Goal: Information Seeking & Learning: Learn about a topic

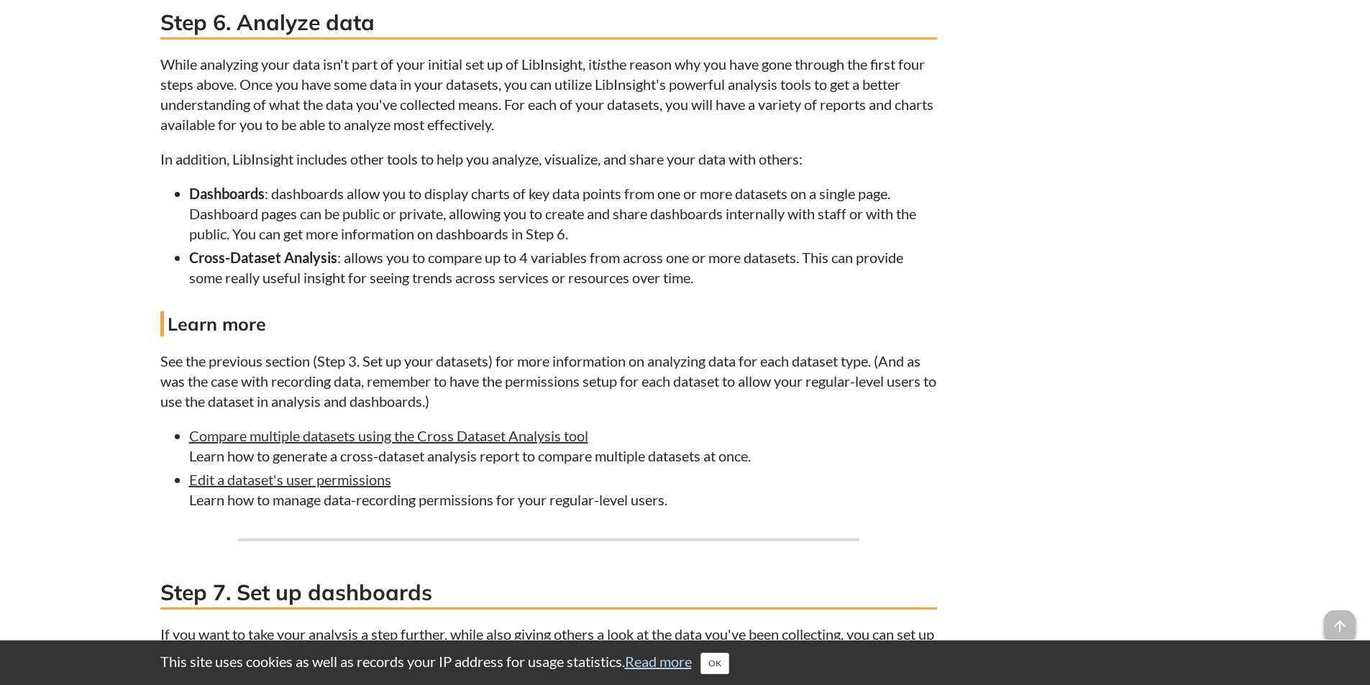
scroll to position [4555, 0]
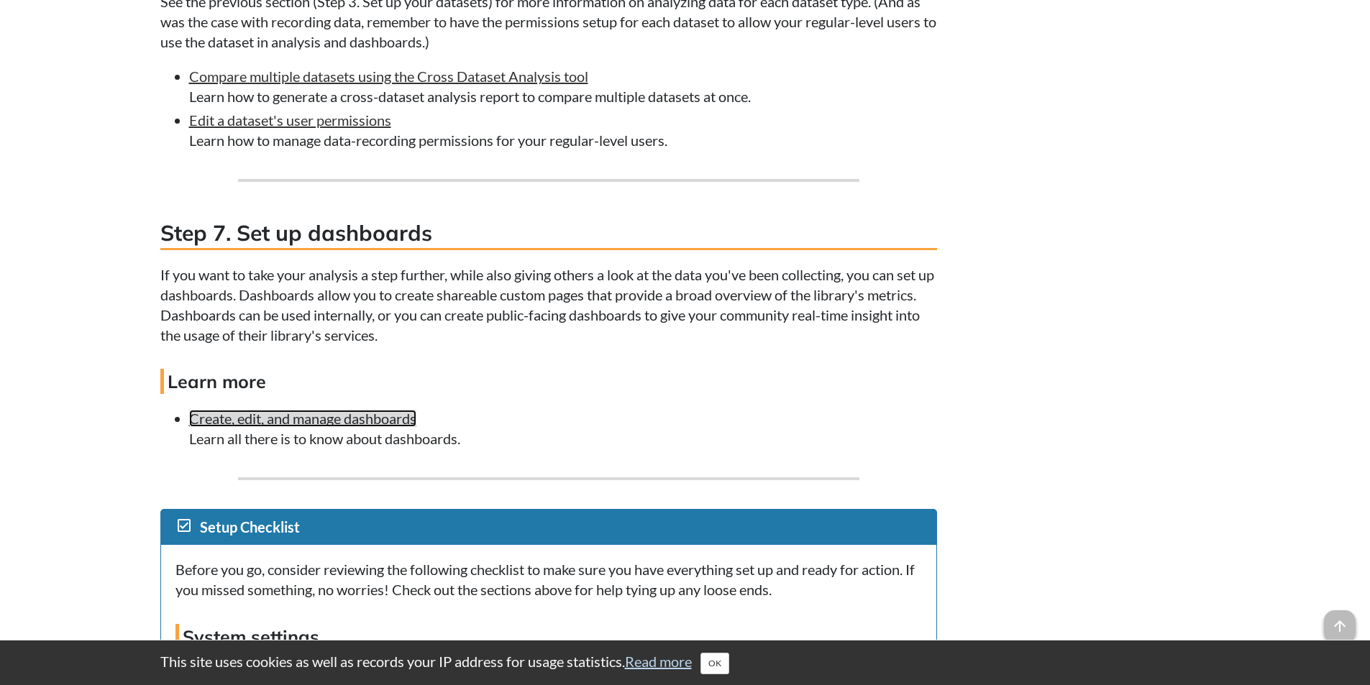
click at [318, 427] on link "Create, edit, and manage dashboards" at bounding box center [302, 418] width 227 height 17
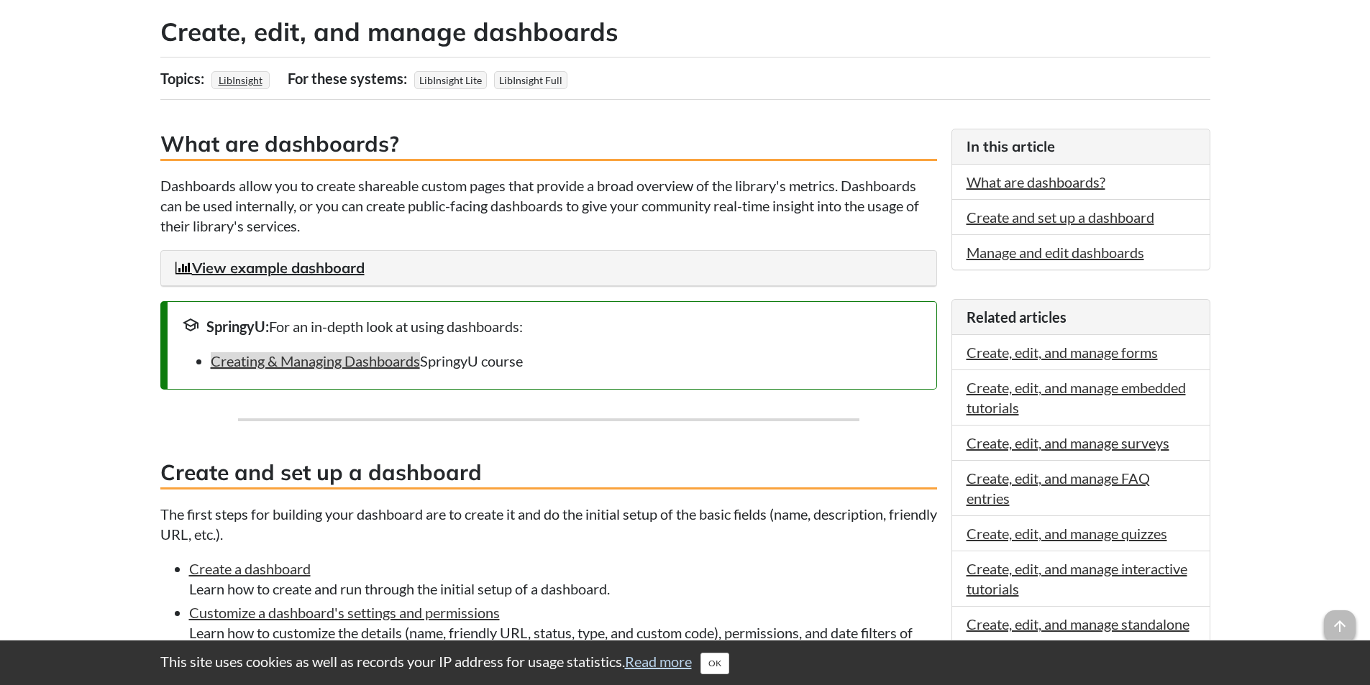
scroll to position [288, 0]
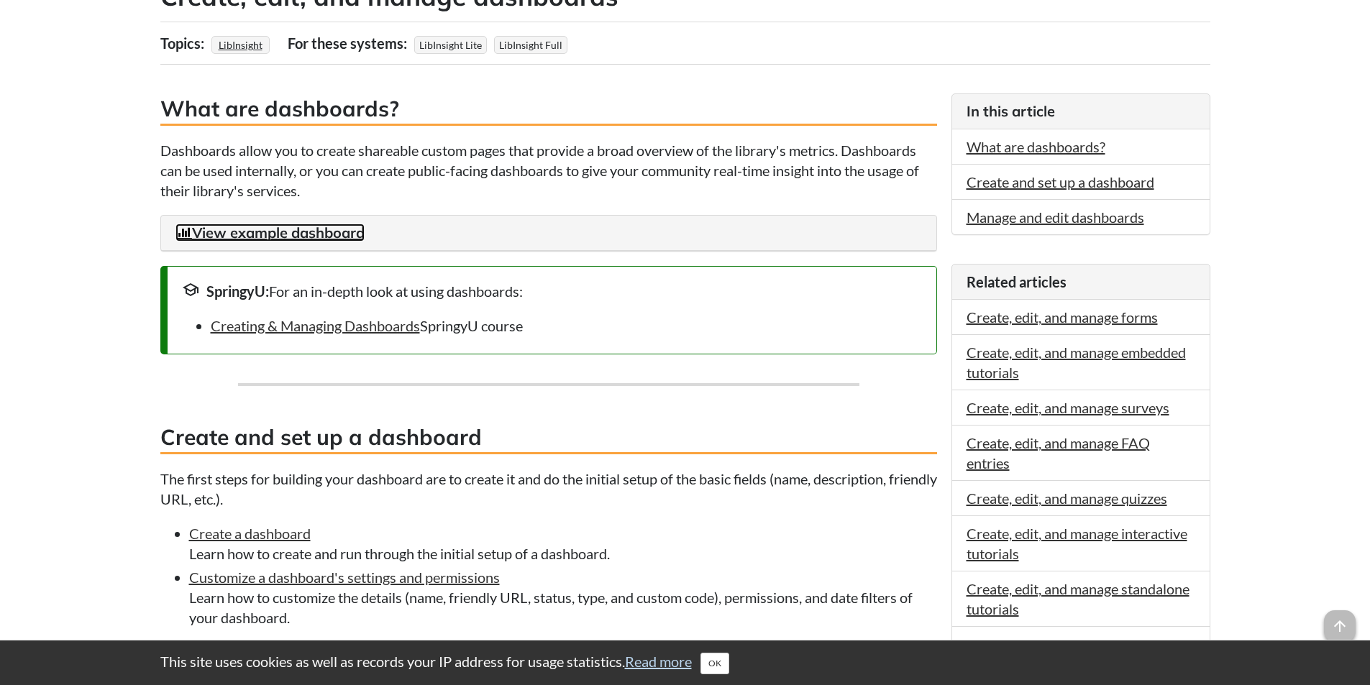
click at [306, 229] on link "View example dashboard" at bounding box center [270, 233] width 189 height 18
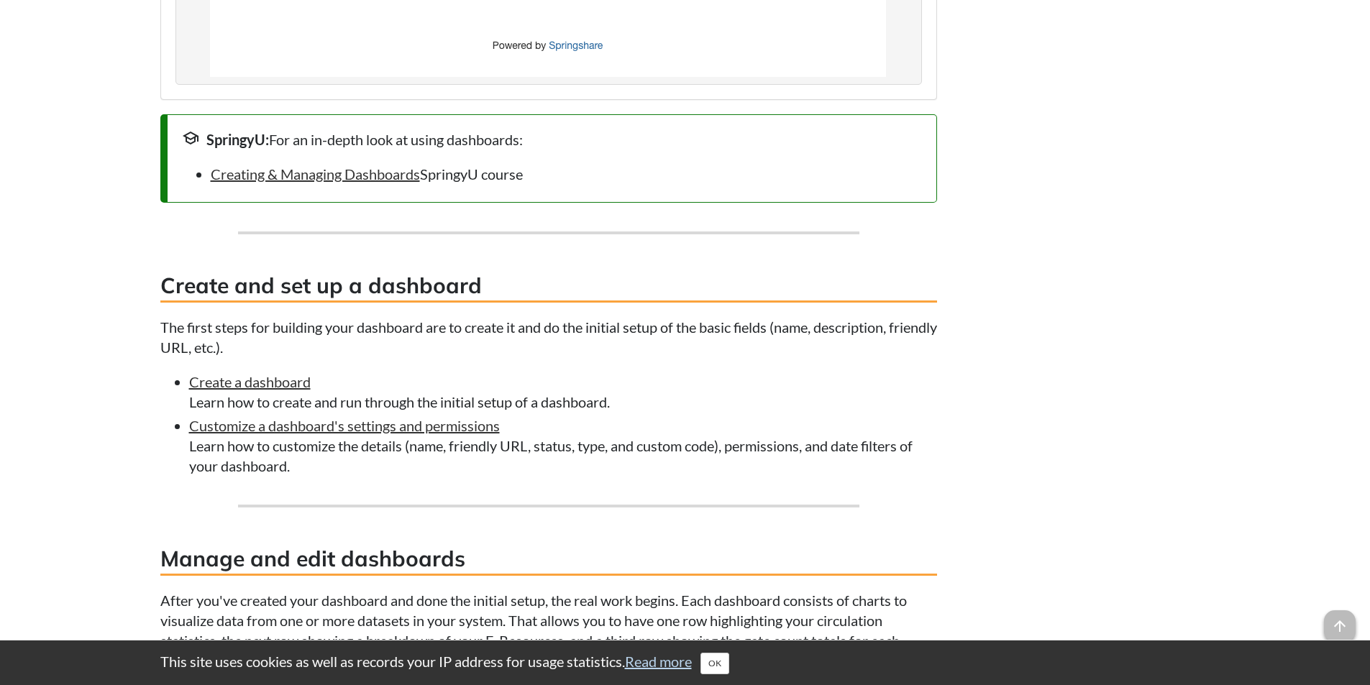
scroll to position [1654, 0]
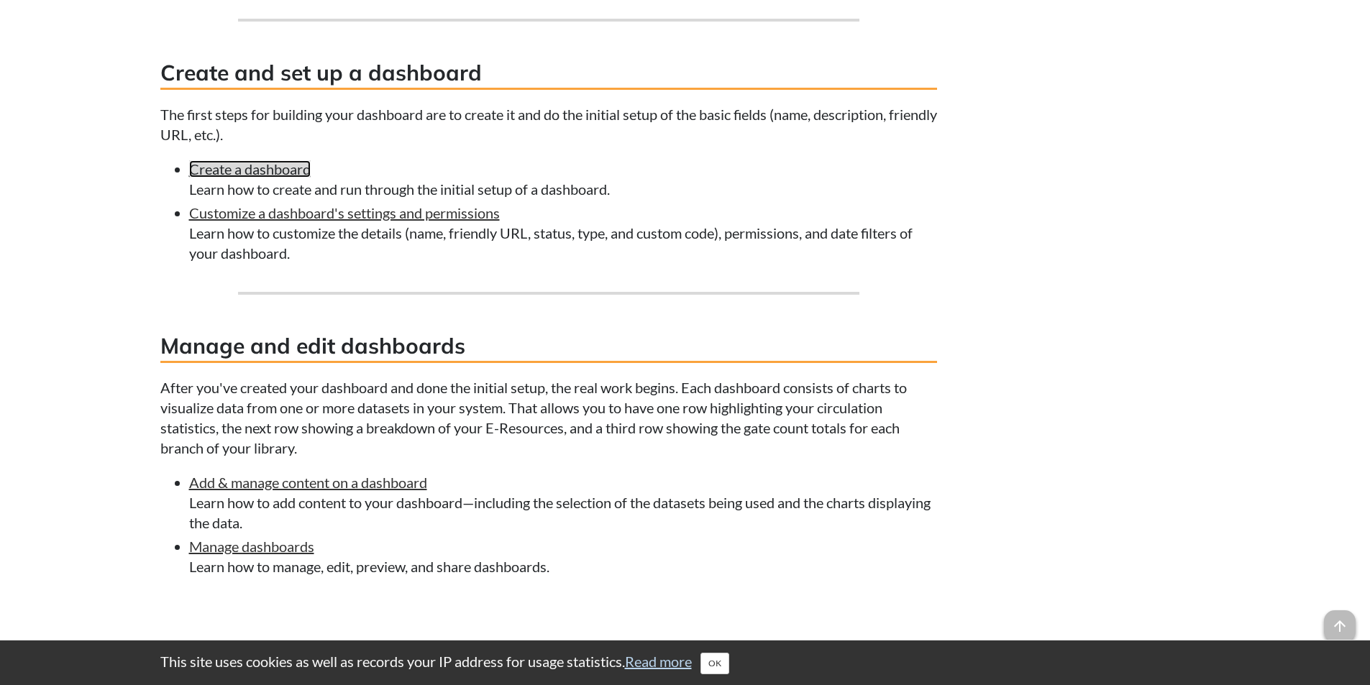
click at [255, 160] on link "Create a dashboard" at bounding box center [250, 168] width 122 height 17
click at [316, 212] on link "Customize a dashboard's settings and permissions" at bounding box center [344, 212] width 311 height 17
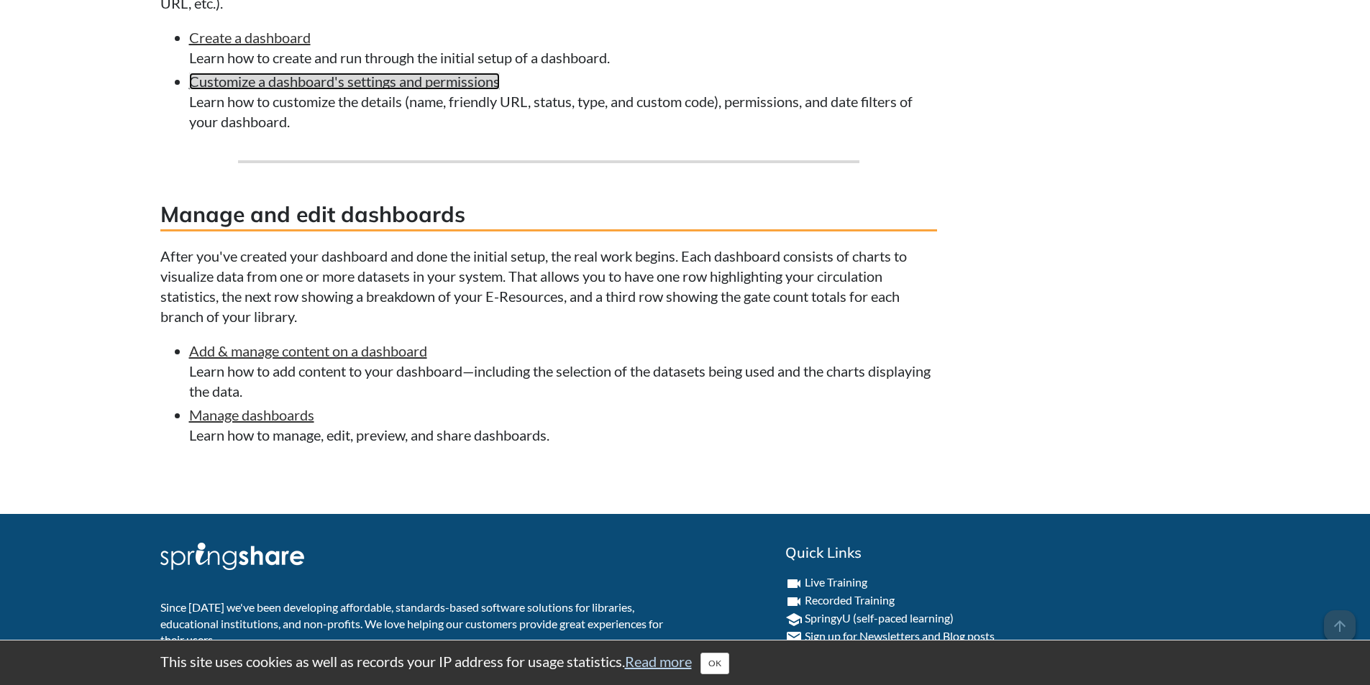
scroll to position [1847, 0]
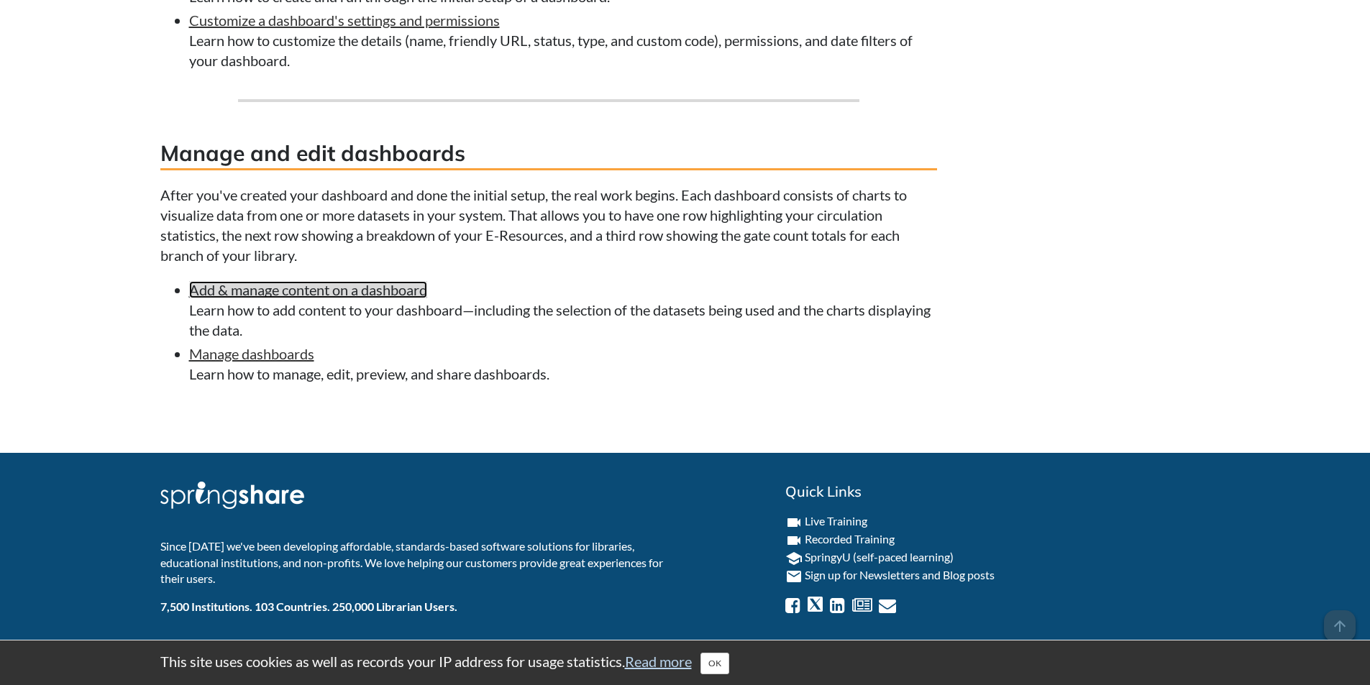
click at [345, 291] on link "Add & manage content on a dashboard" at bounding box center [308, 289] width 238 height 17
click at [296, 354] on link "Manage dashboards" at bounding box center [251, 353] width 125 height 17
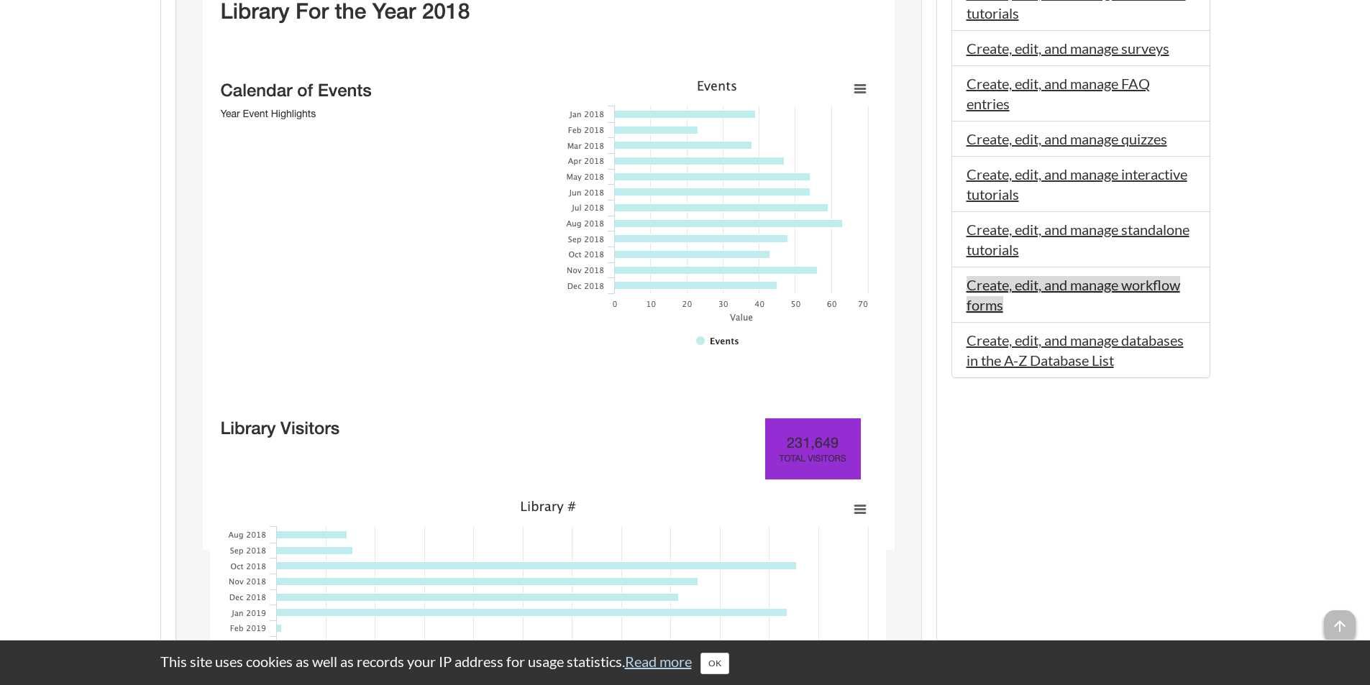
scroll to position [503, 0]
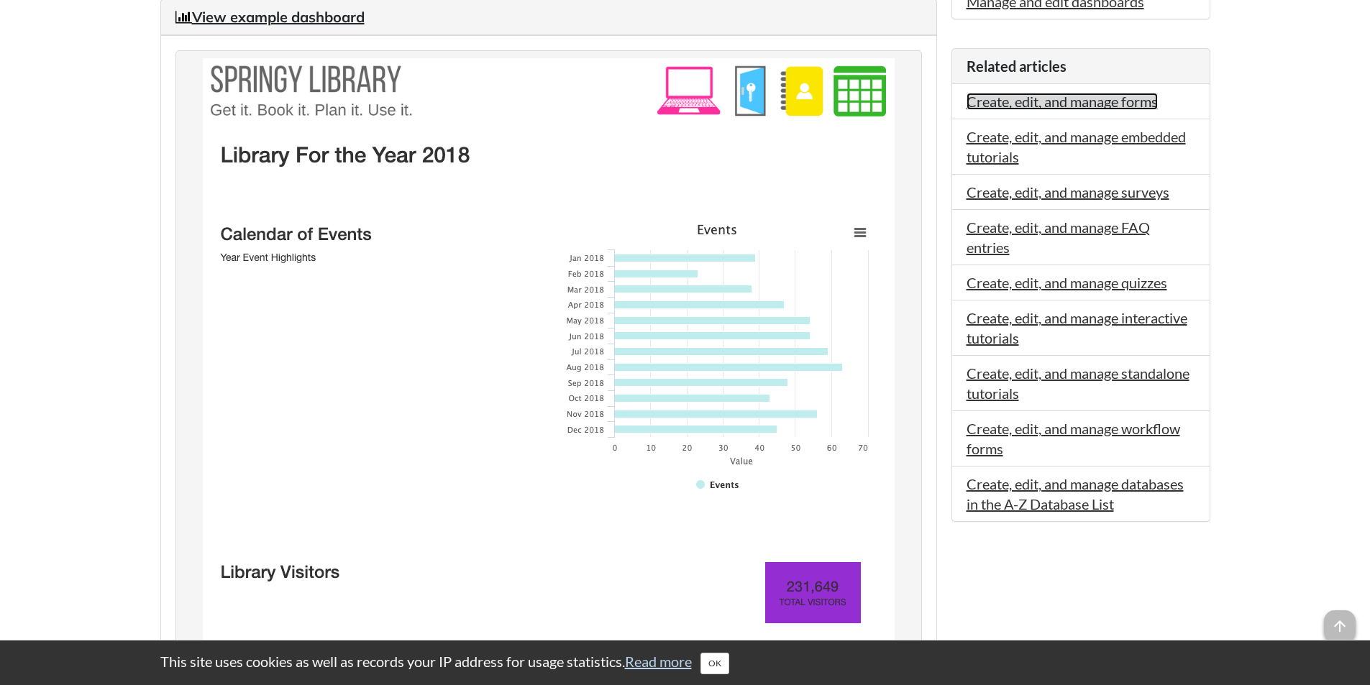
click at [1072, 107] on link "Create, edit, and manage forms" at bounding box center [1062, 101] width 191 height 17
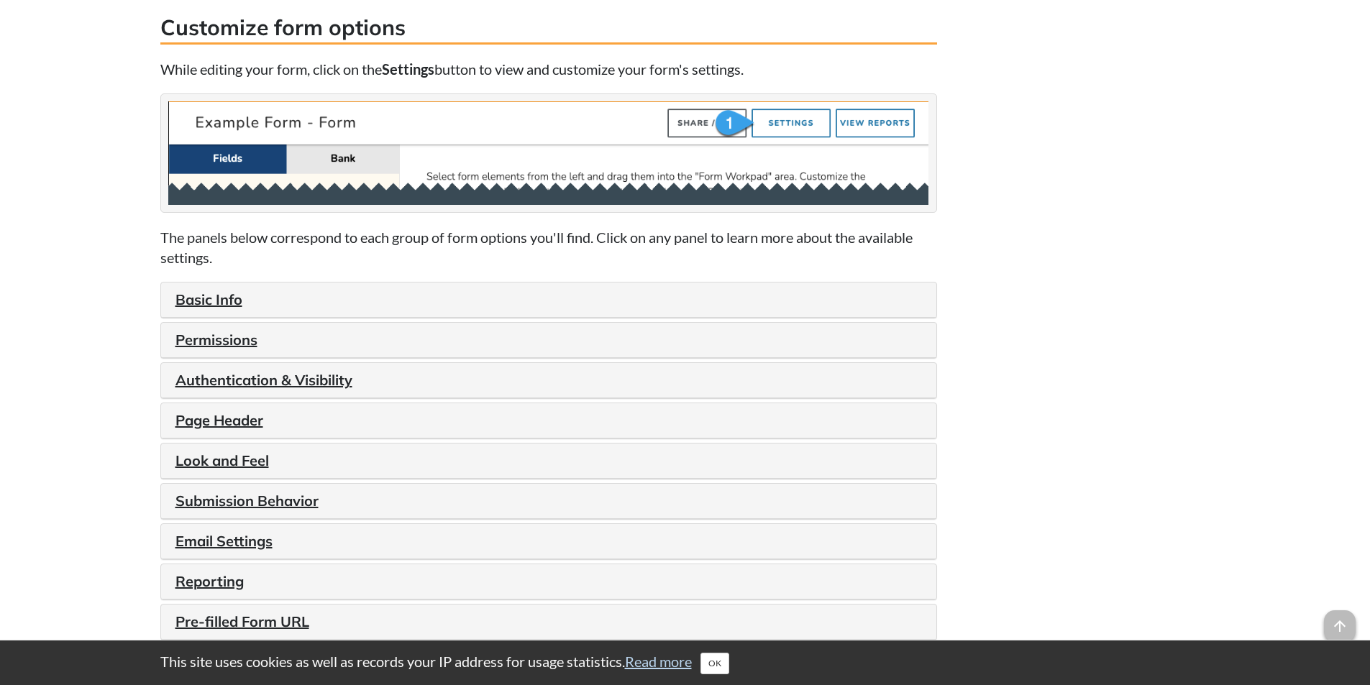
scroll to position [1582, 0]
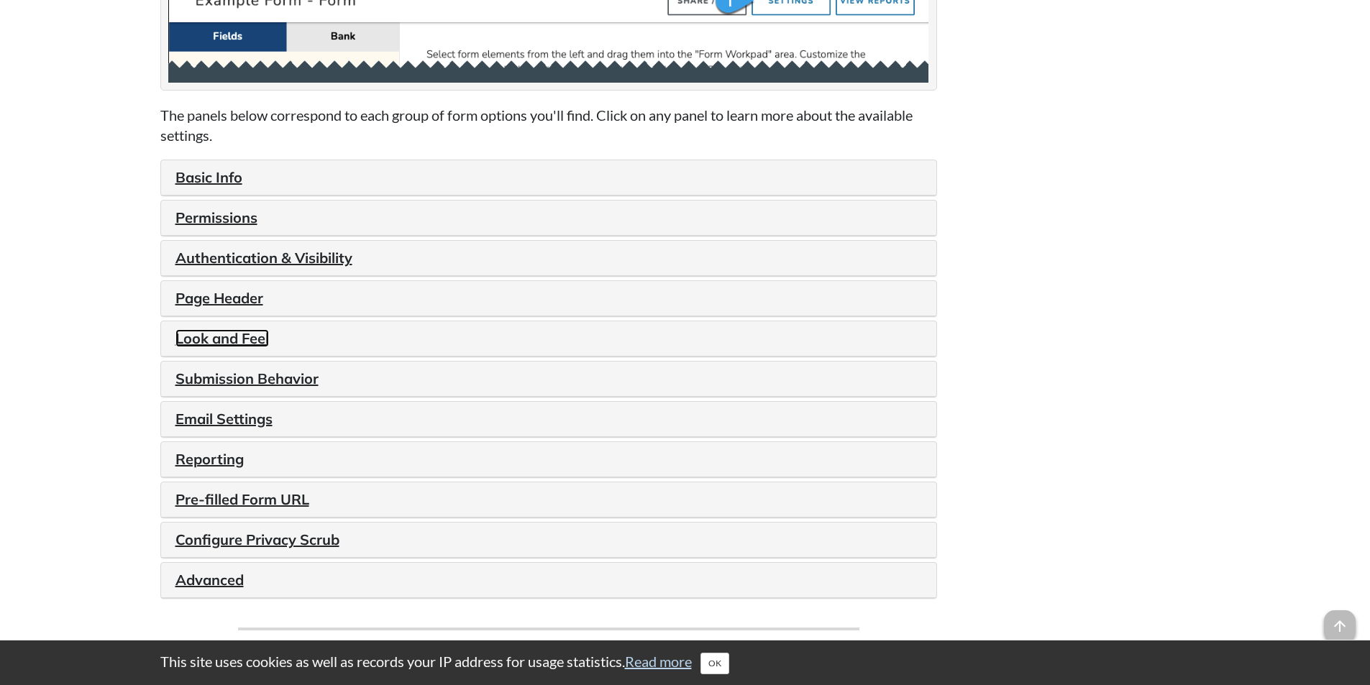
click at [219, 334] on link "Look and Feel" at bounding box center [223, 338] width 94 height 18
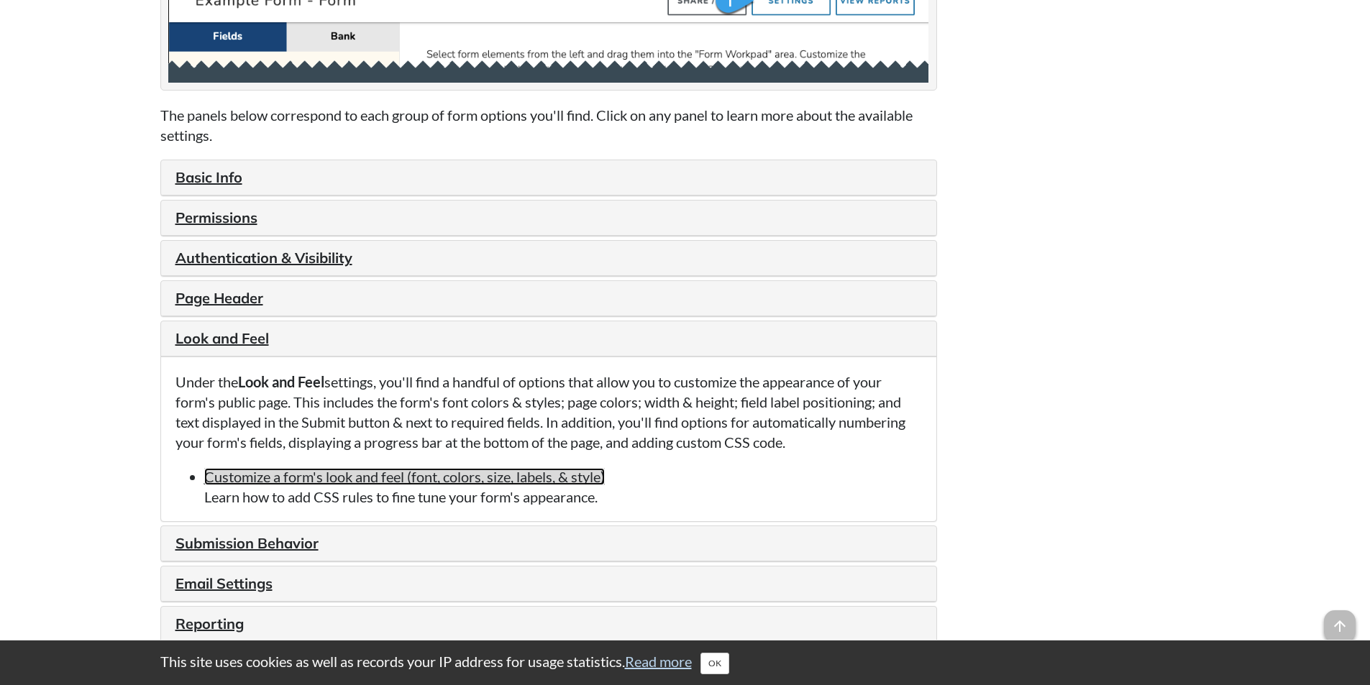
click at [547, 473] on link "Customize a form's look and feel (font, colors, size, labels, & style)" at bounding box center [404, 476] width 401 height 17
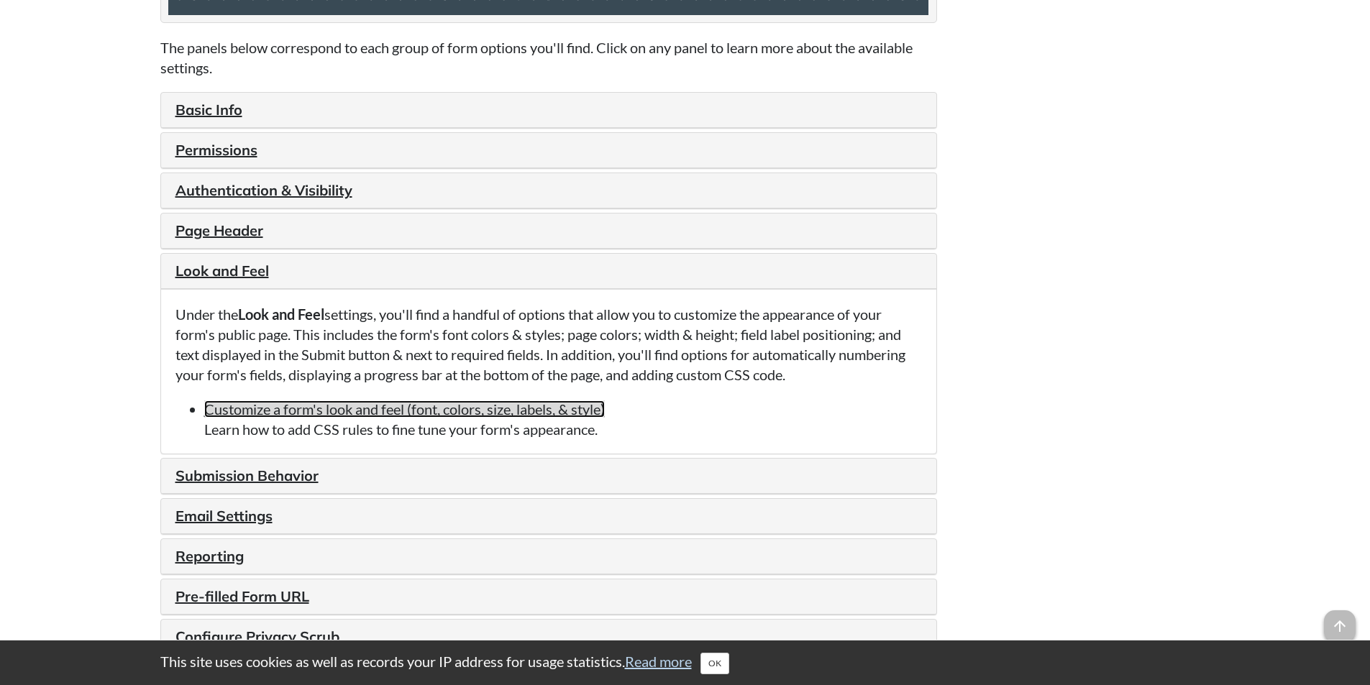
scroll to position [1654, 0]
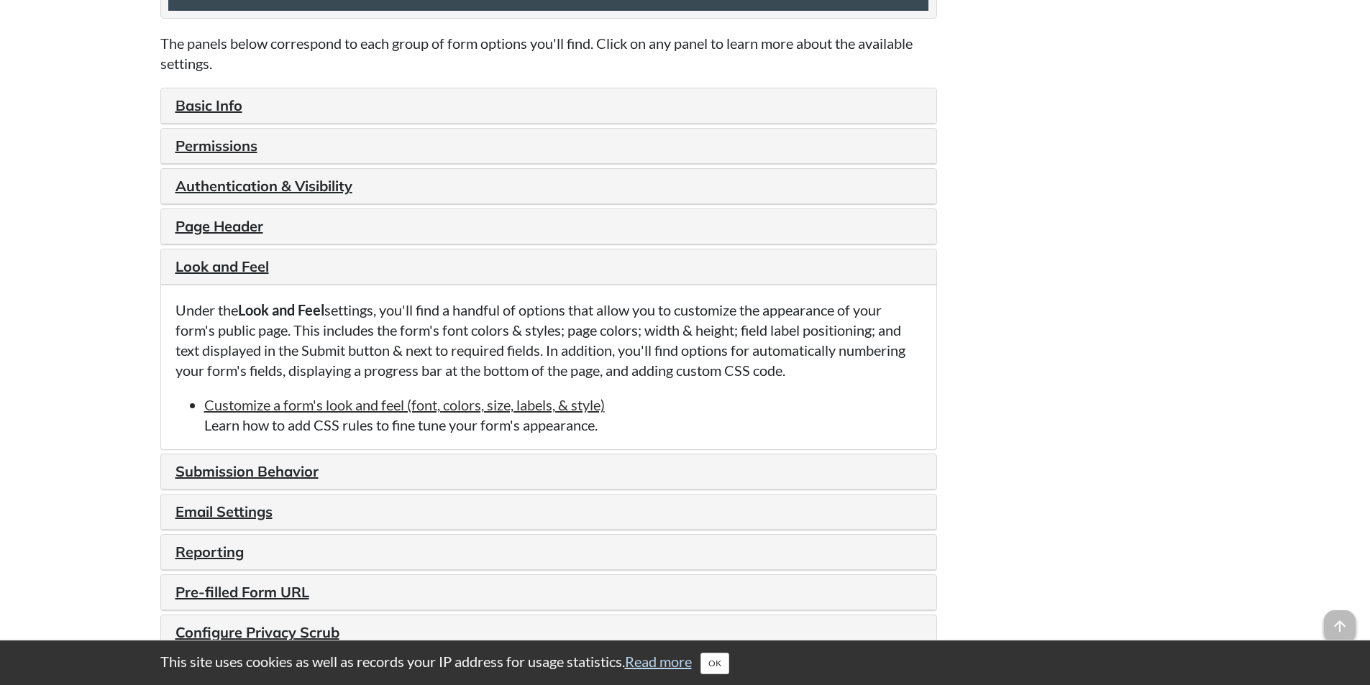
click at [231, 215] on div "Page Header" at bounding box center [548, 226] width 775 height 35
click at [232, 222] on link "Page Header" at bounding box center [220, 226] width 88 height 18
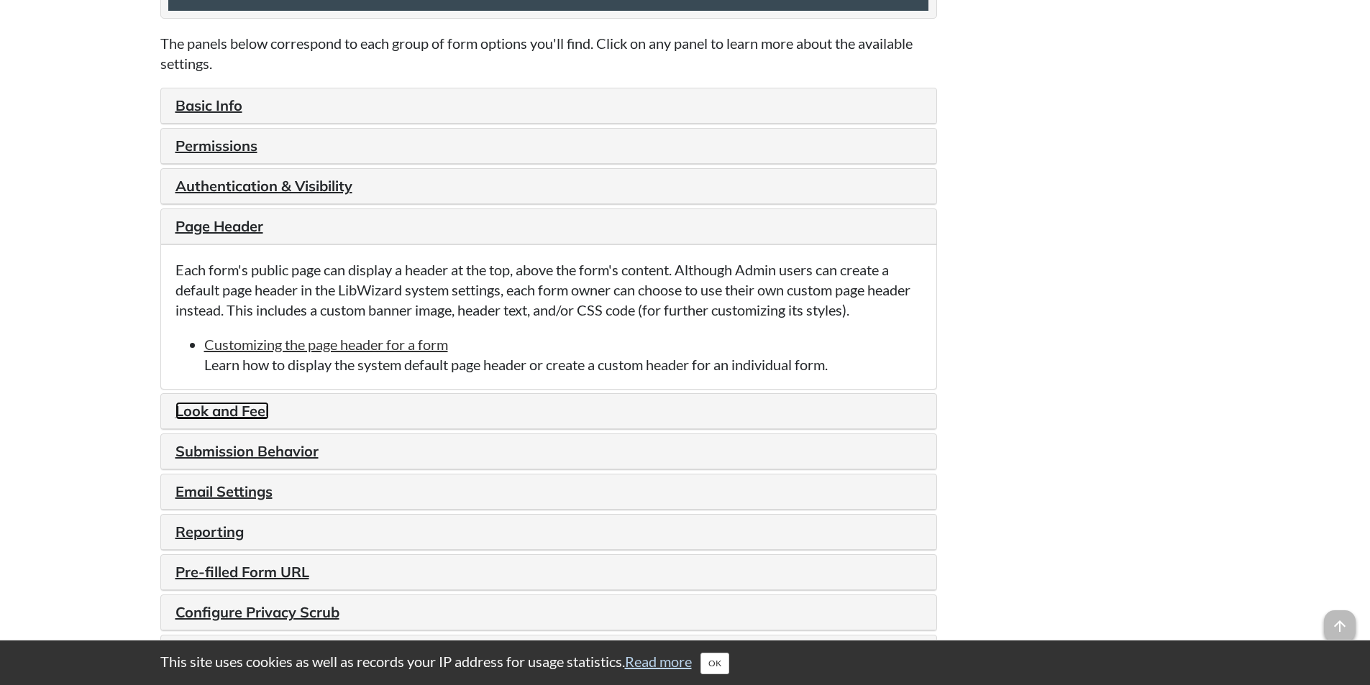
click at [250, 407] on link "Look and Feel" at bounding box center [223, 411] width 94 height 18
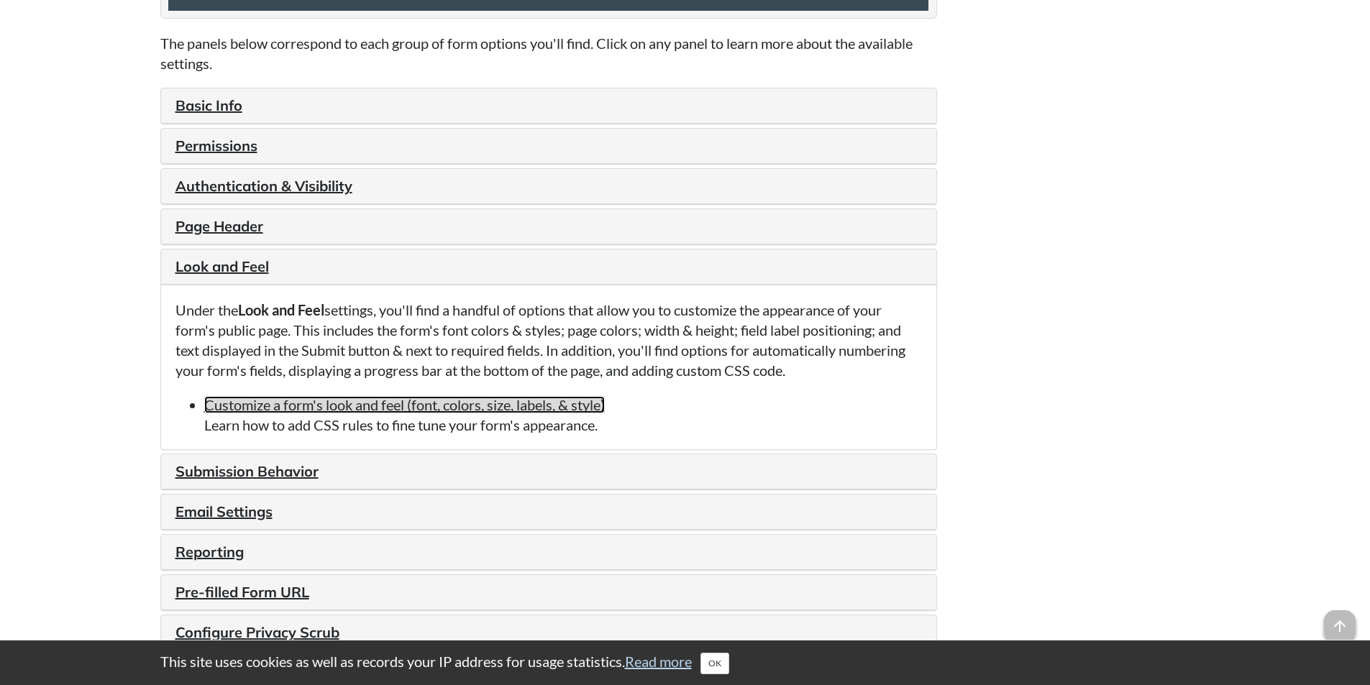
click at [384, 400] on link "Customize a form's look and feel (font, colors, size, labels, & style)" at bounding box center [404, 404] width 401 height 17
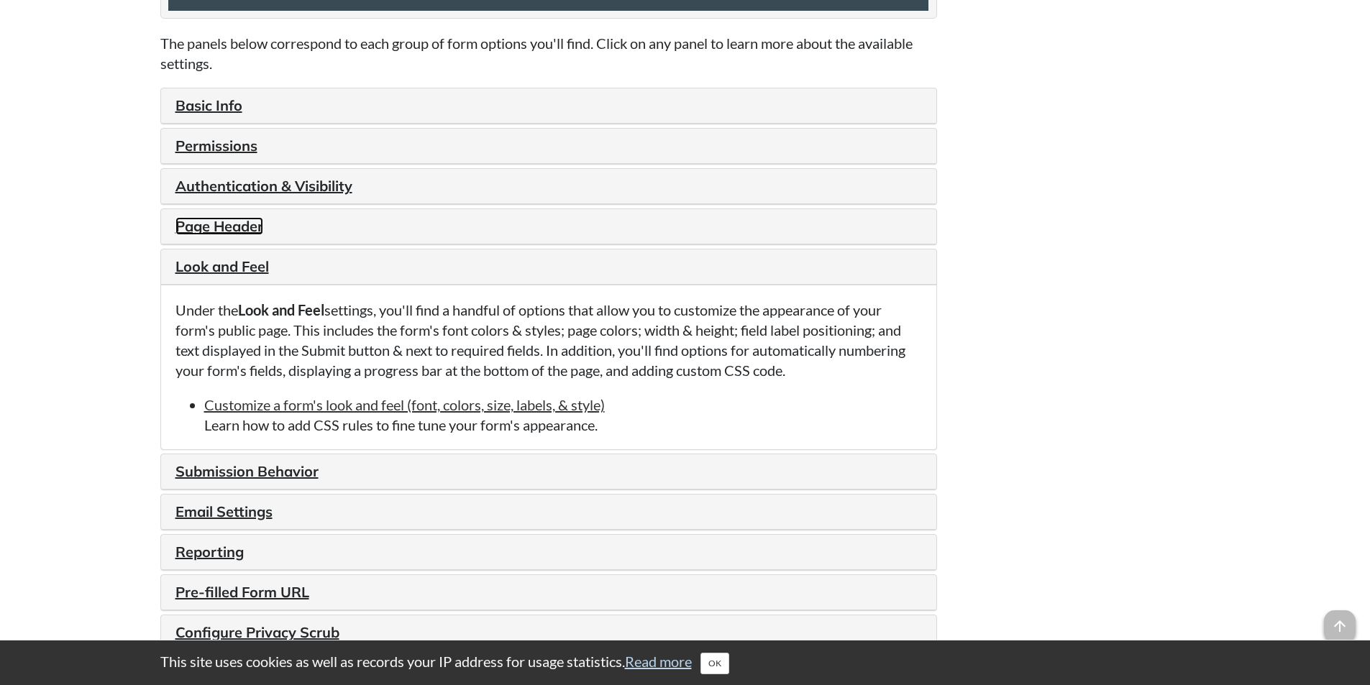
click at [210, 228] on link "Page Header" at bounding box center [220, 226] width 88 height 18
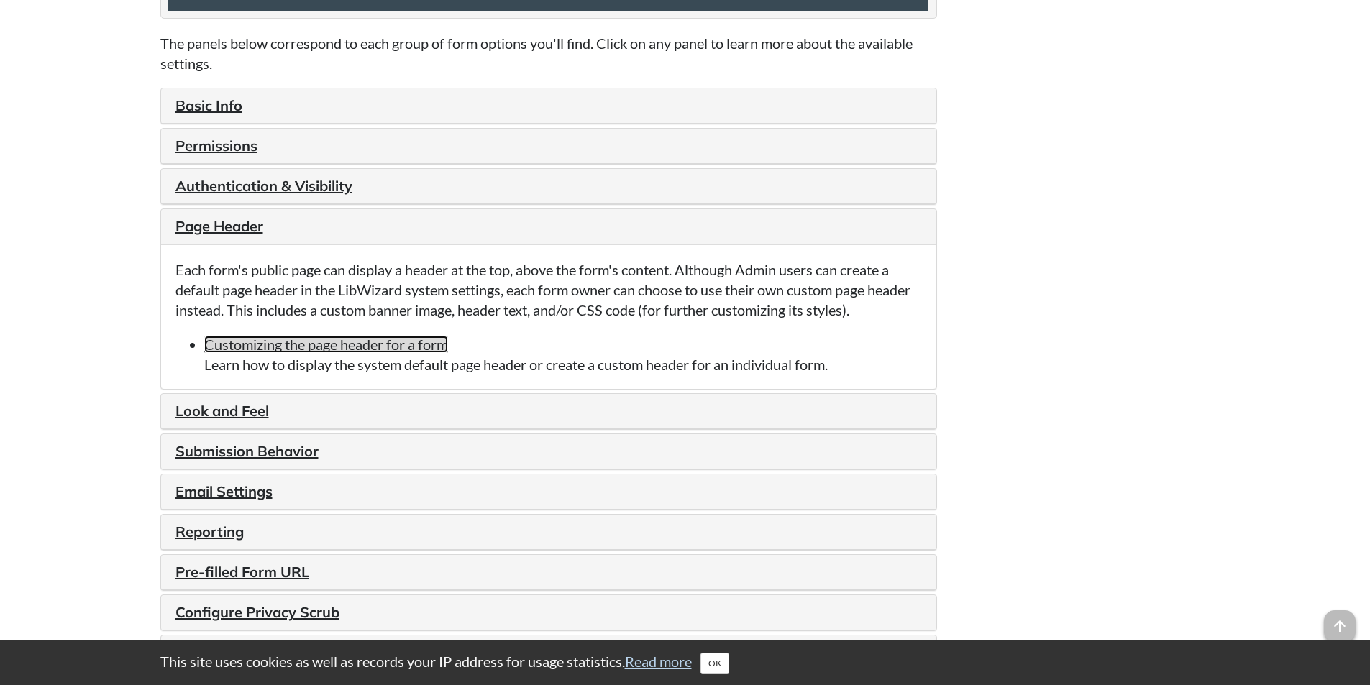
click at [301, 351] on link "Customizing the page header for a form" at bounding box center [326, 344] width 244 height 17
click at [322, 183] on link "Authentication & Visibility" at bounding box center [264, 186] width 177 height 18
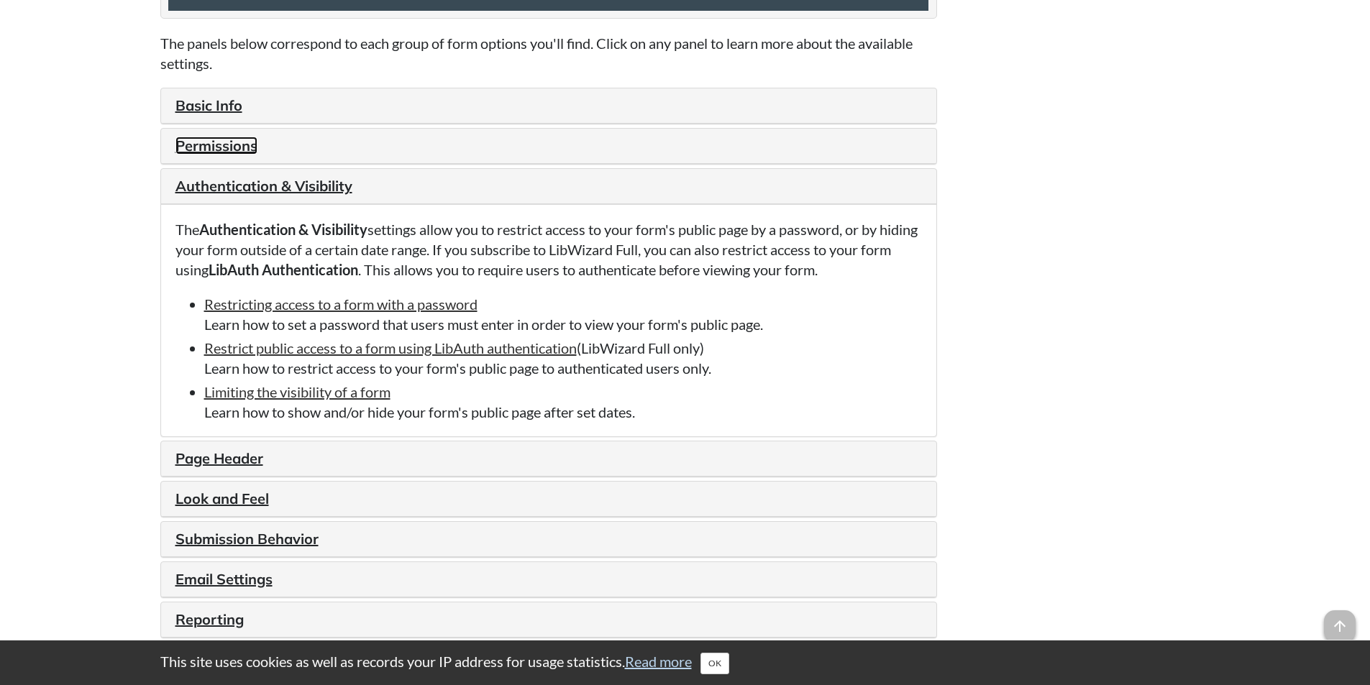
click at [233, 138] on link "Permissions" at bounding box center [217, 146] width 82 height 18
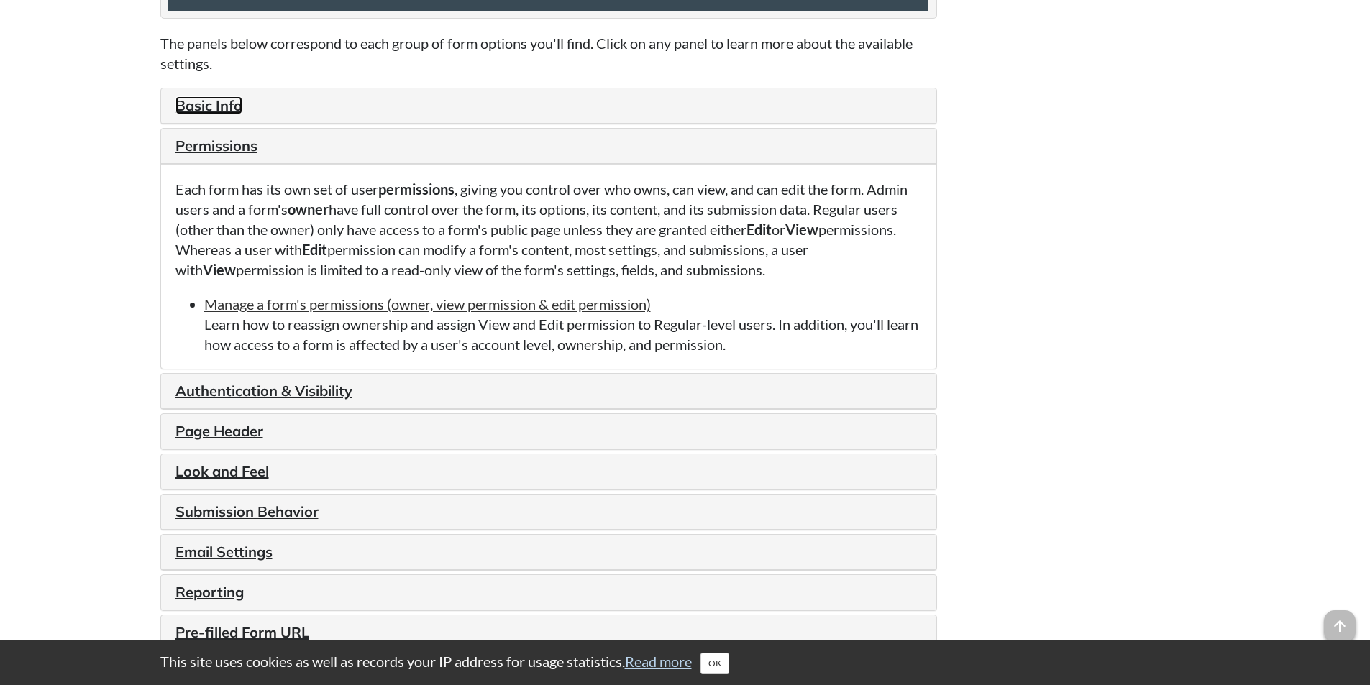
click at [217, 97] on link "Basic Info" at bounding box center [209, 105] width 67 height 18
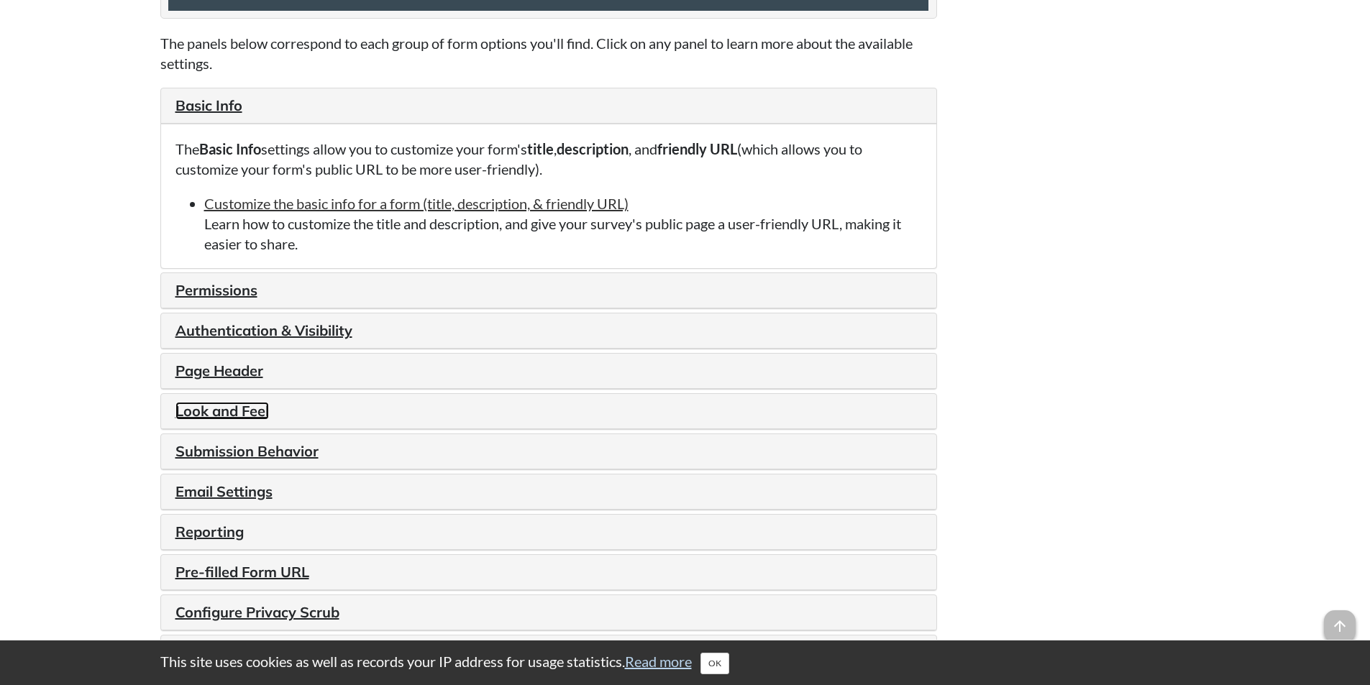
click at [255, 404] on link "Look and Feel" at bounding box center [223, 411] width 94 height 18
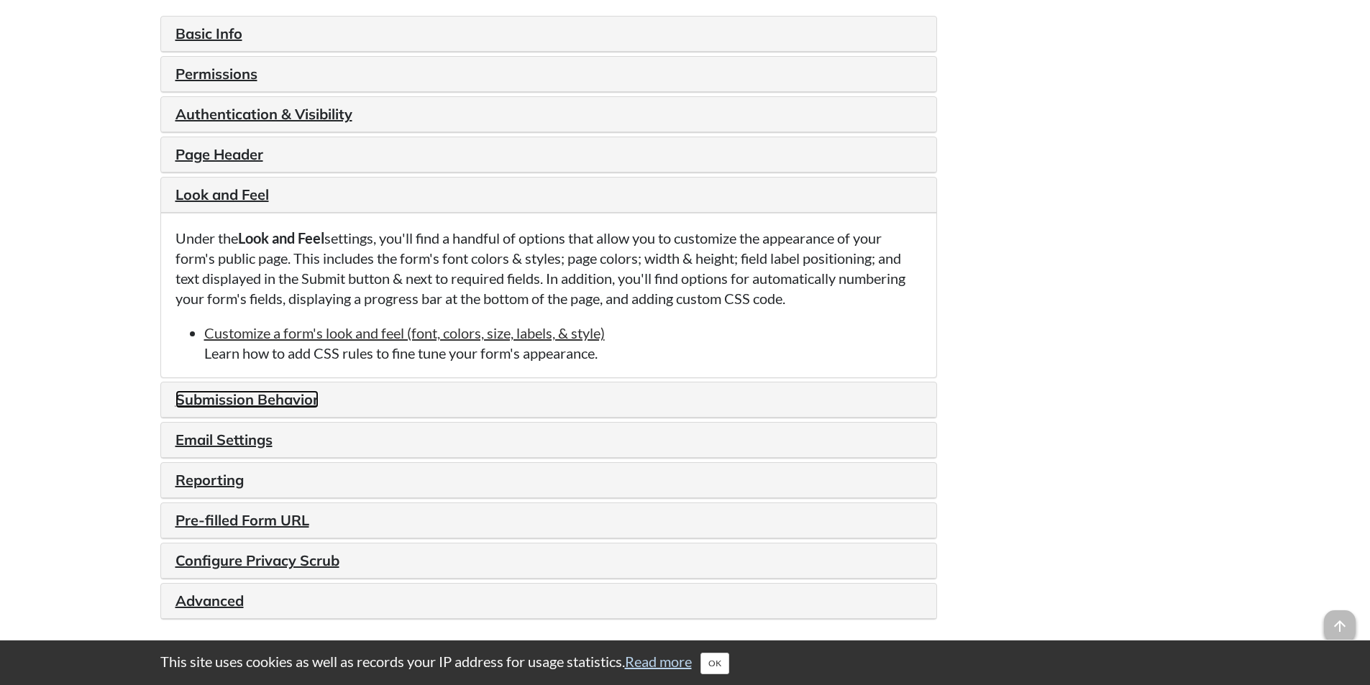
click at [278, 398] on link "Submission Behavior" at bounding box center [247, 400] width 143 height 18
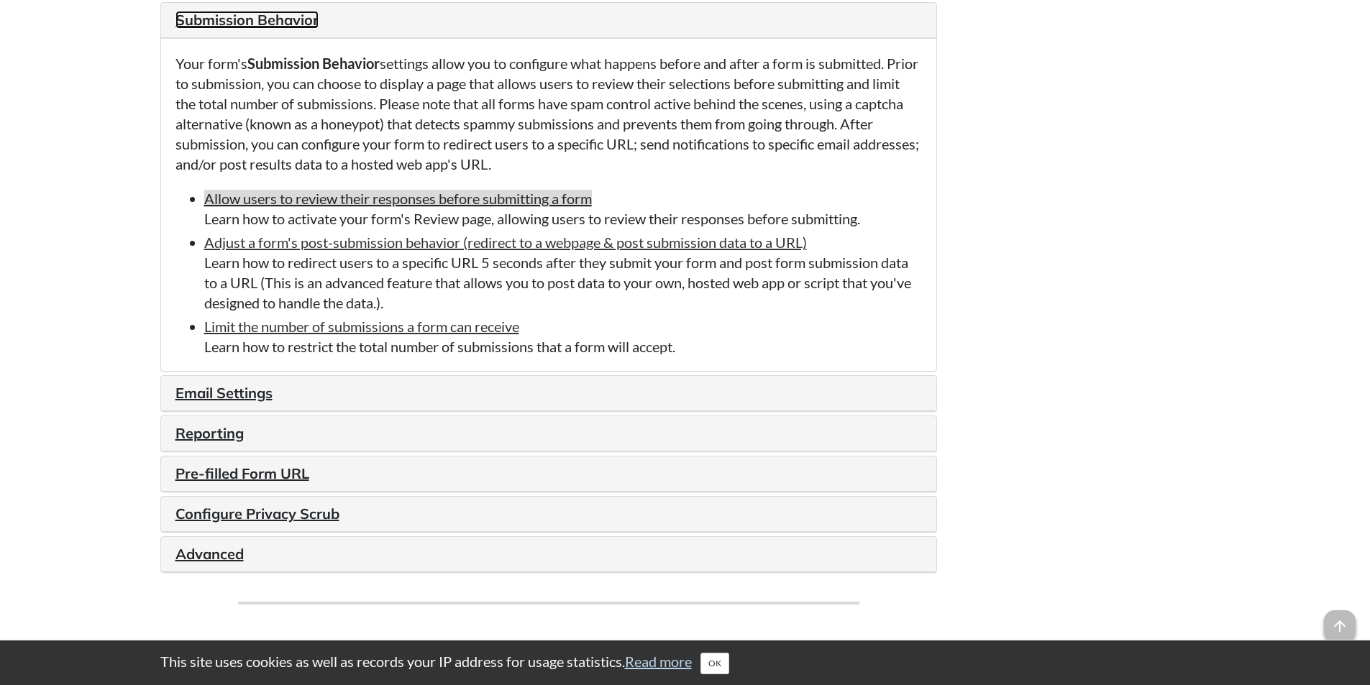
scroll to position [1942, 0]
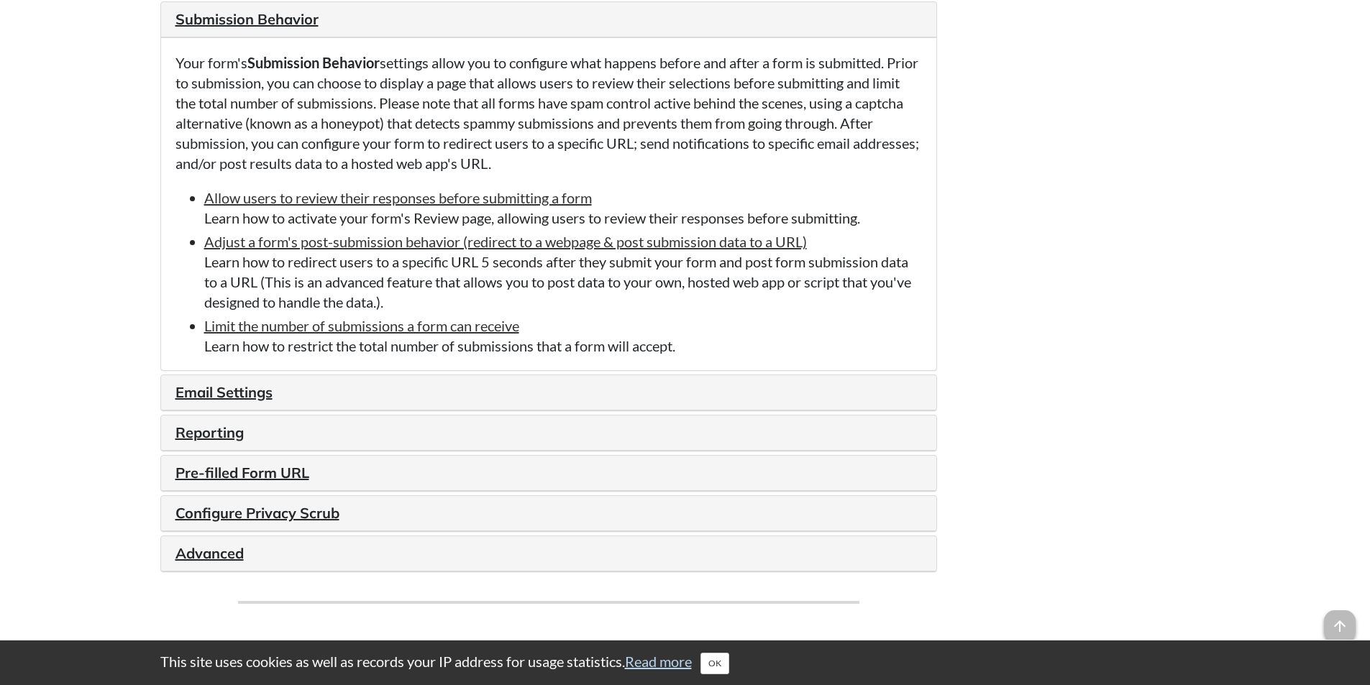
click at [662, 333] on li "Limit the number of submissions a form can receive Learn how to restrict the to…" at bounding box center [563, 336] width 718 height 40
click at [219, 383] on h4 "Email Settings" at bounding box center [549, 393] width 747 height 20
click at [217, 387] on link "Email Settings" at bounding box center [224, 392] width 97 height 18
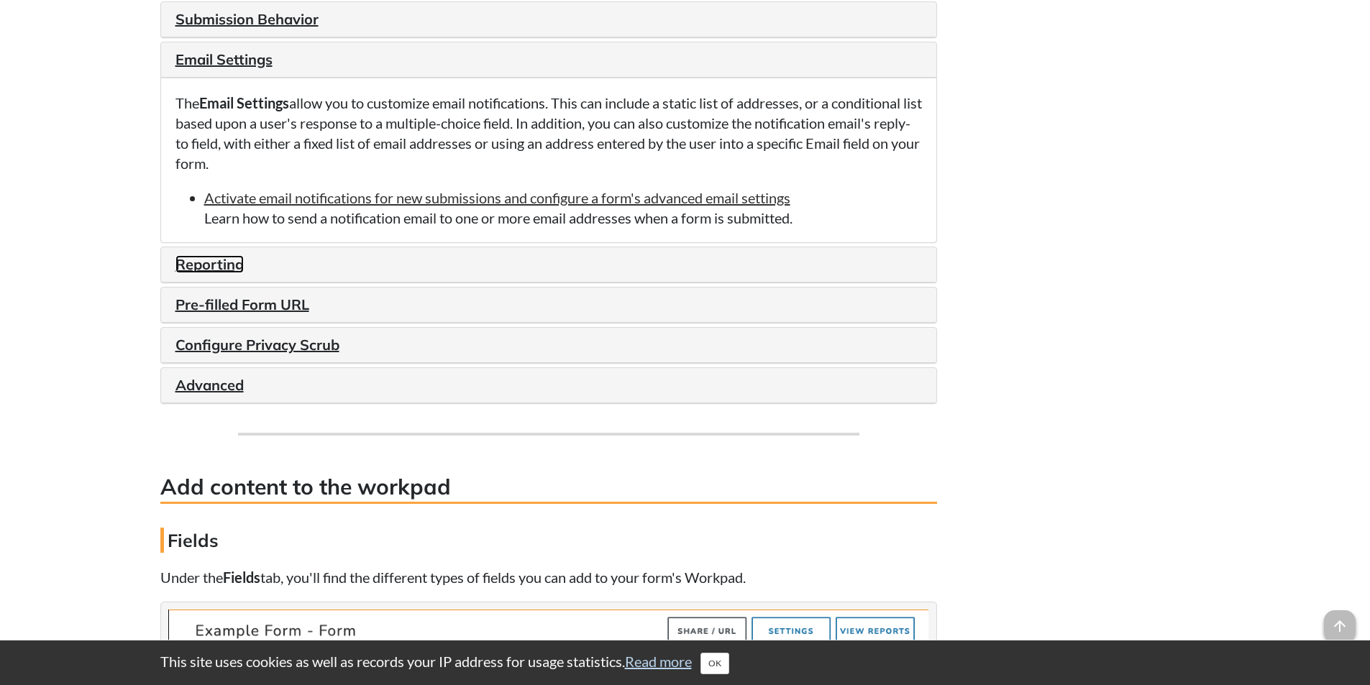
click at [207, 255] on link "Reporting" at bounding box center [210, 264] width 68 height 18
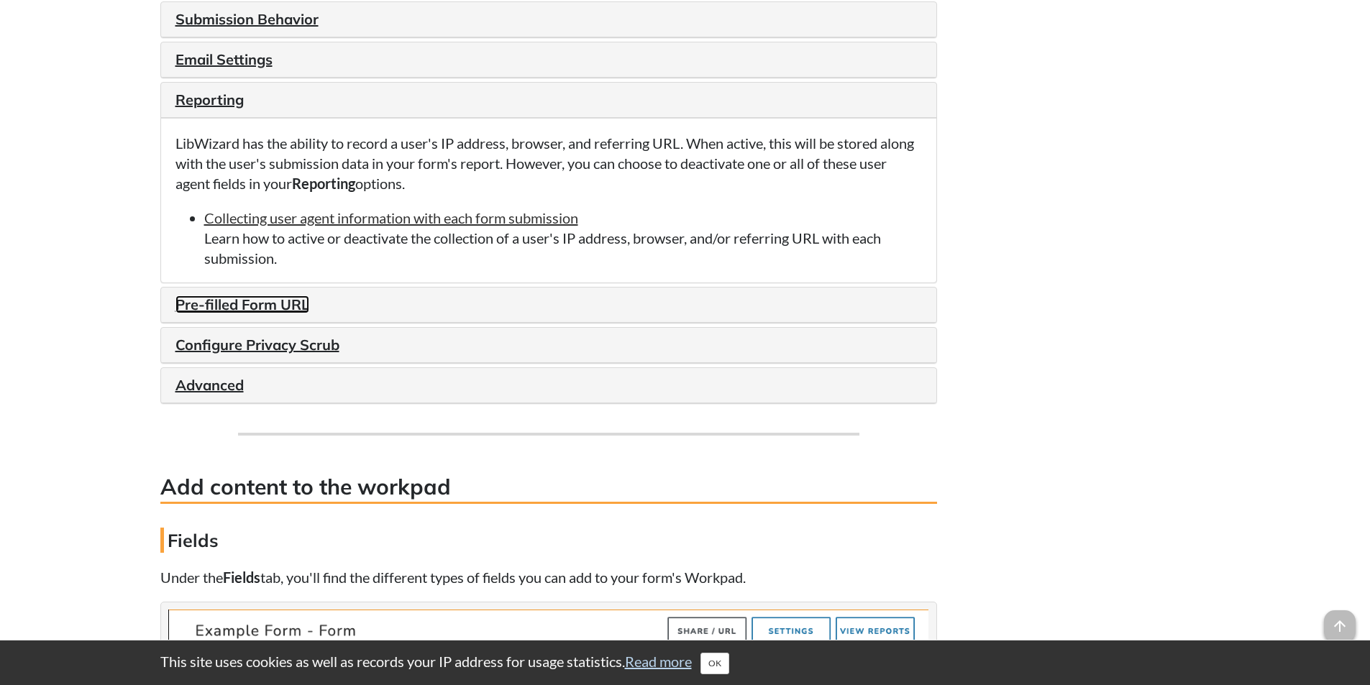
click at [285, 298] on link "Pre-filled Form URL" at bounding box center [243, 305] width 134 height 18
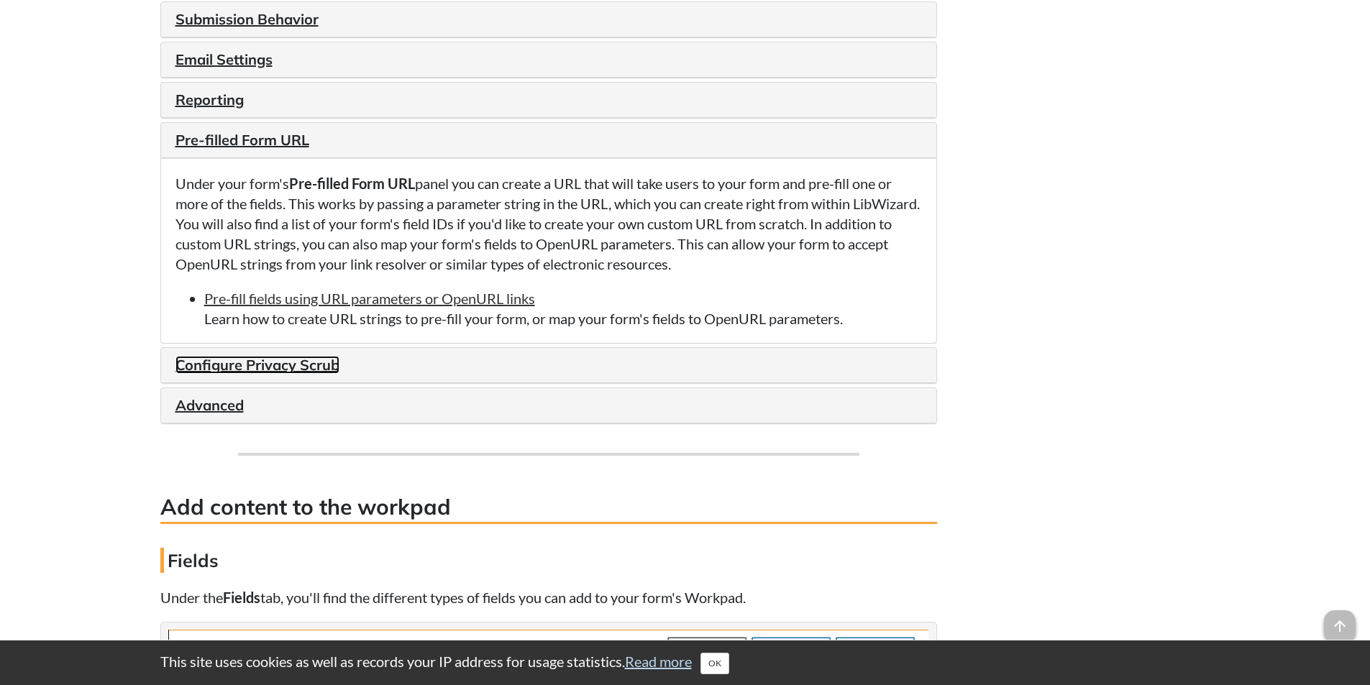
click at [273, 360] on link "Configure Privacy Scrub" at bounding box center [258, 365] width 164 height 18
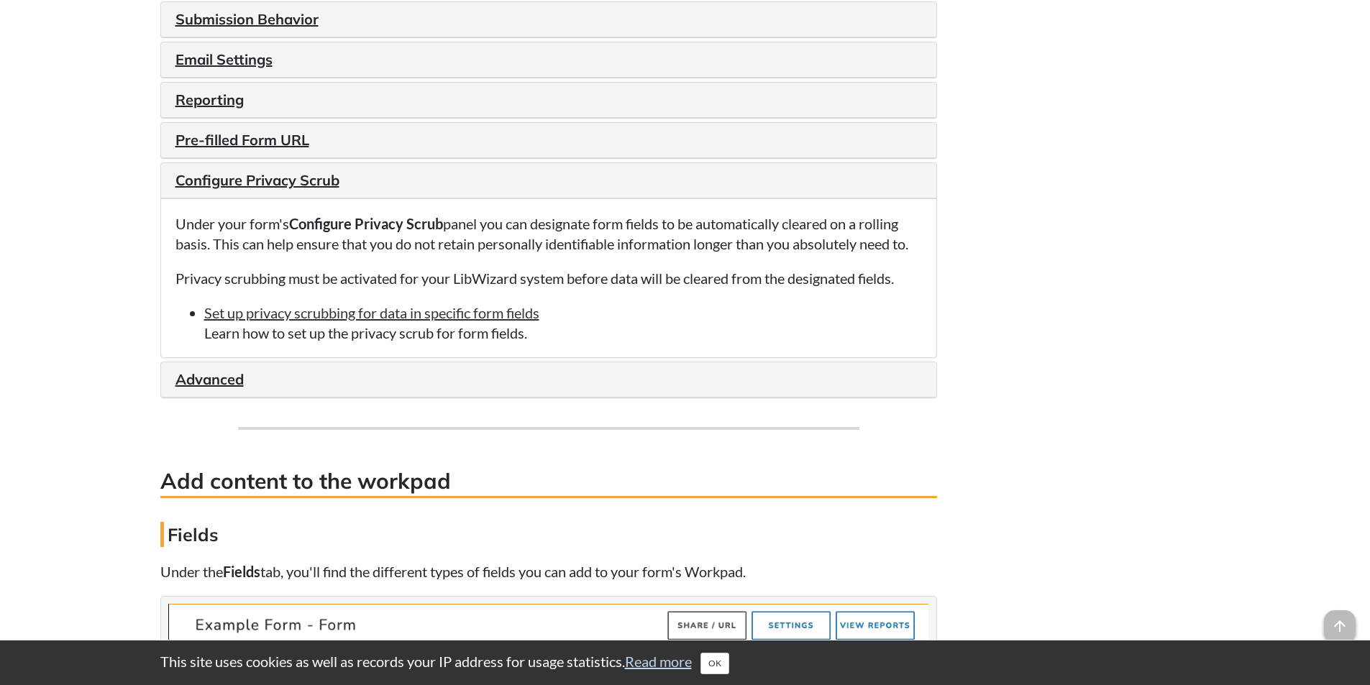
click at [214, 367] on div "Advanced" at bounding box center [548, 380] width 775 height 35
click at [214, 375] on link "Advanced" at bounding box center [210, 379] width 68 height 18
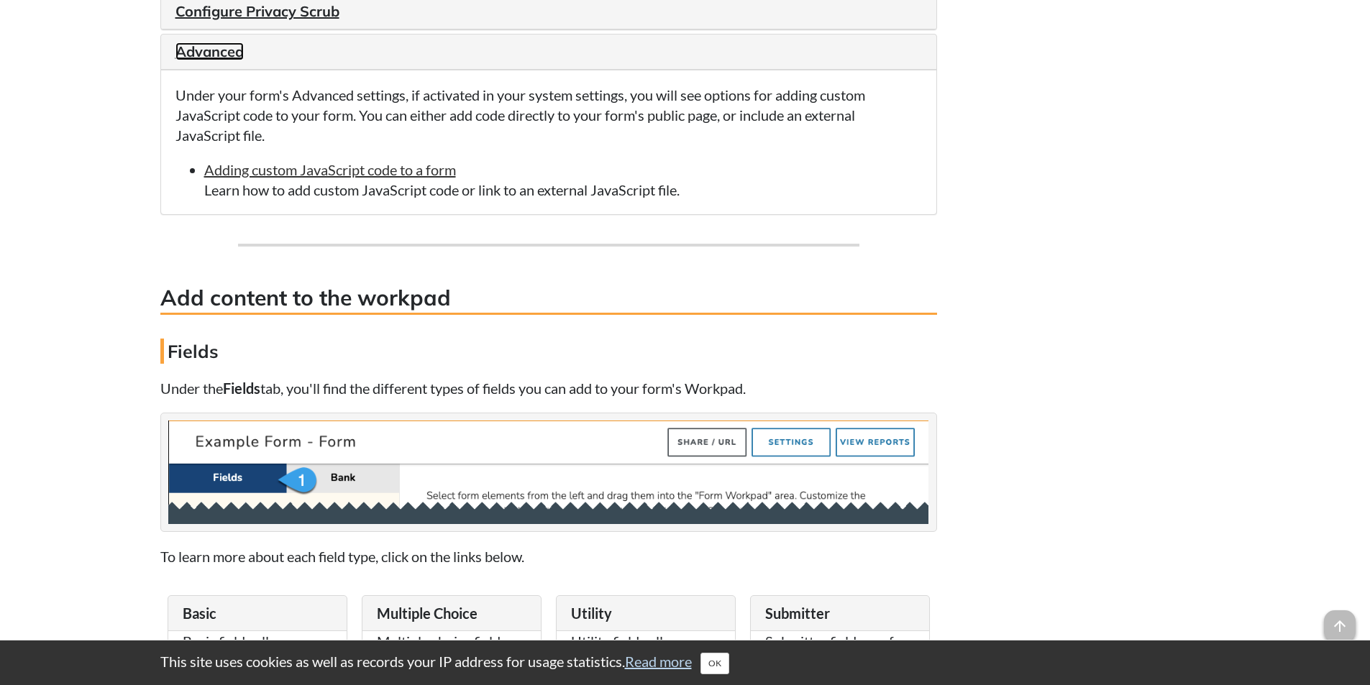
scroll to position [2086, 0]
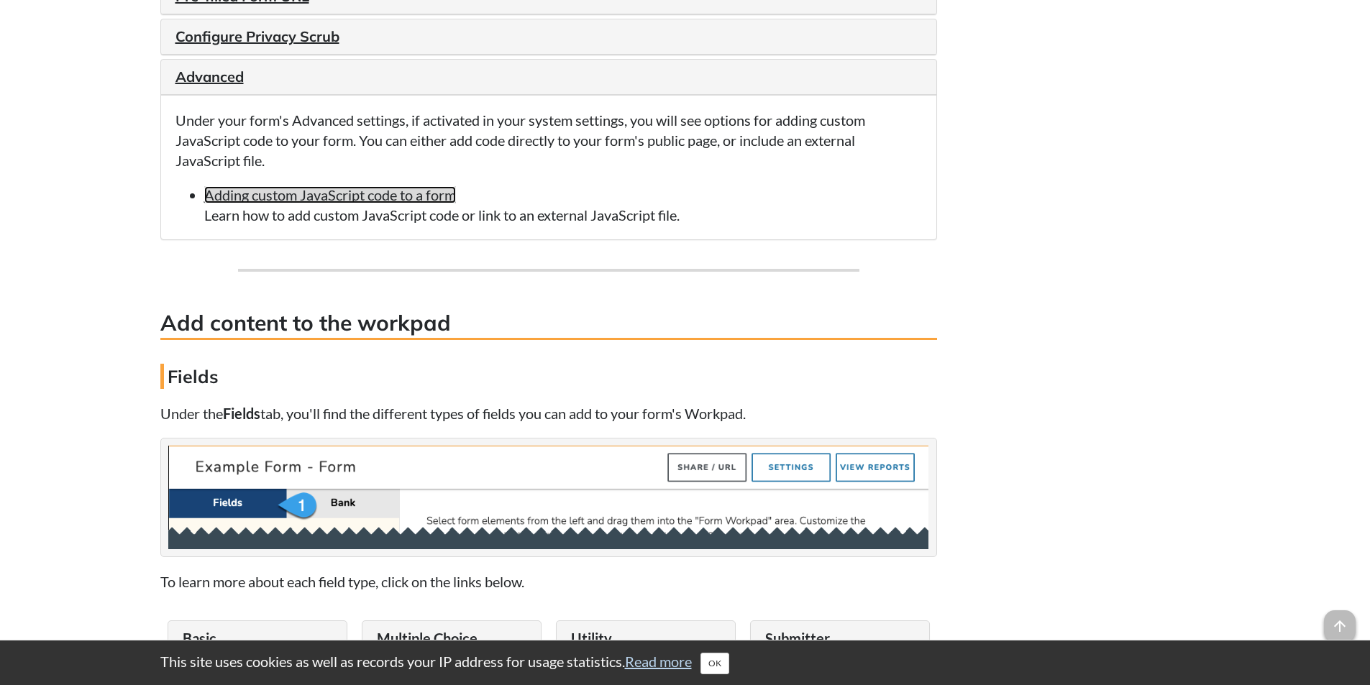
click at [327, 201] on link "Adding custom JavaScript code to a form" at bounding box center [330, 194] width 252 height 17
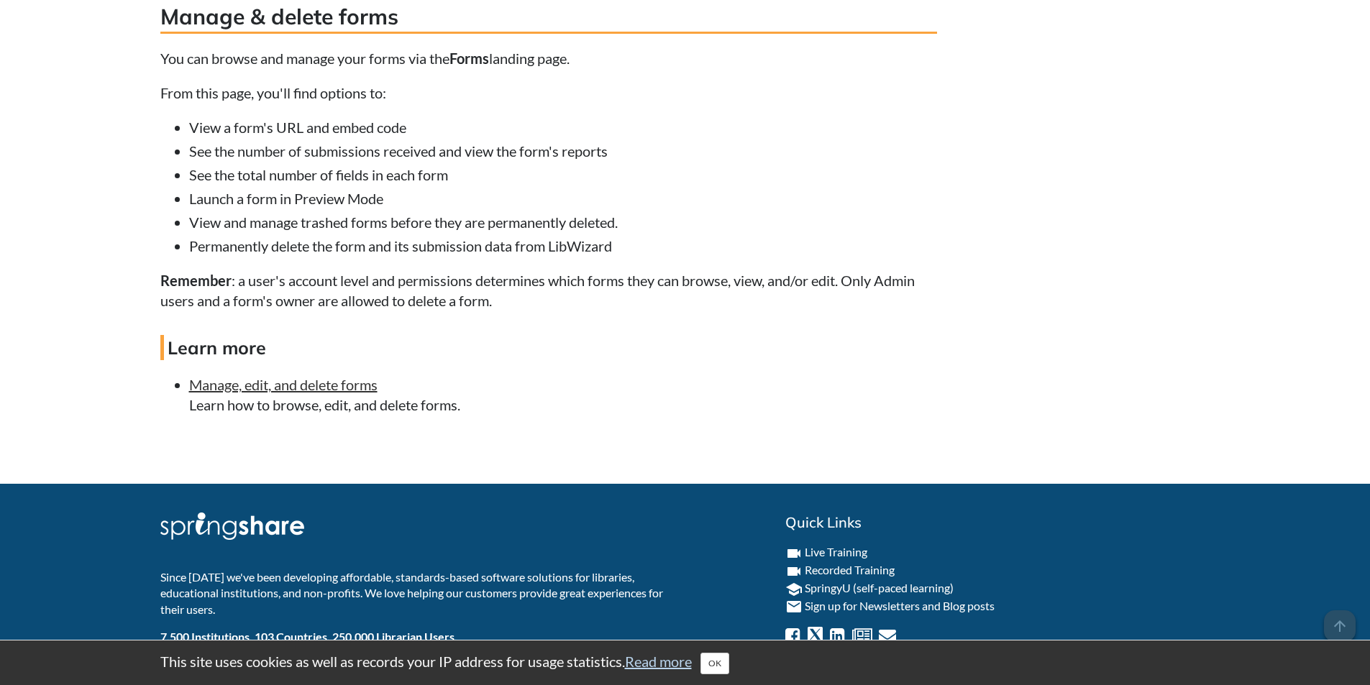
scroll to position [6330, 0]
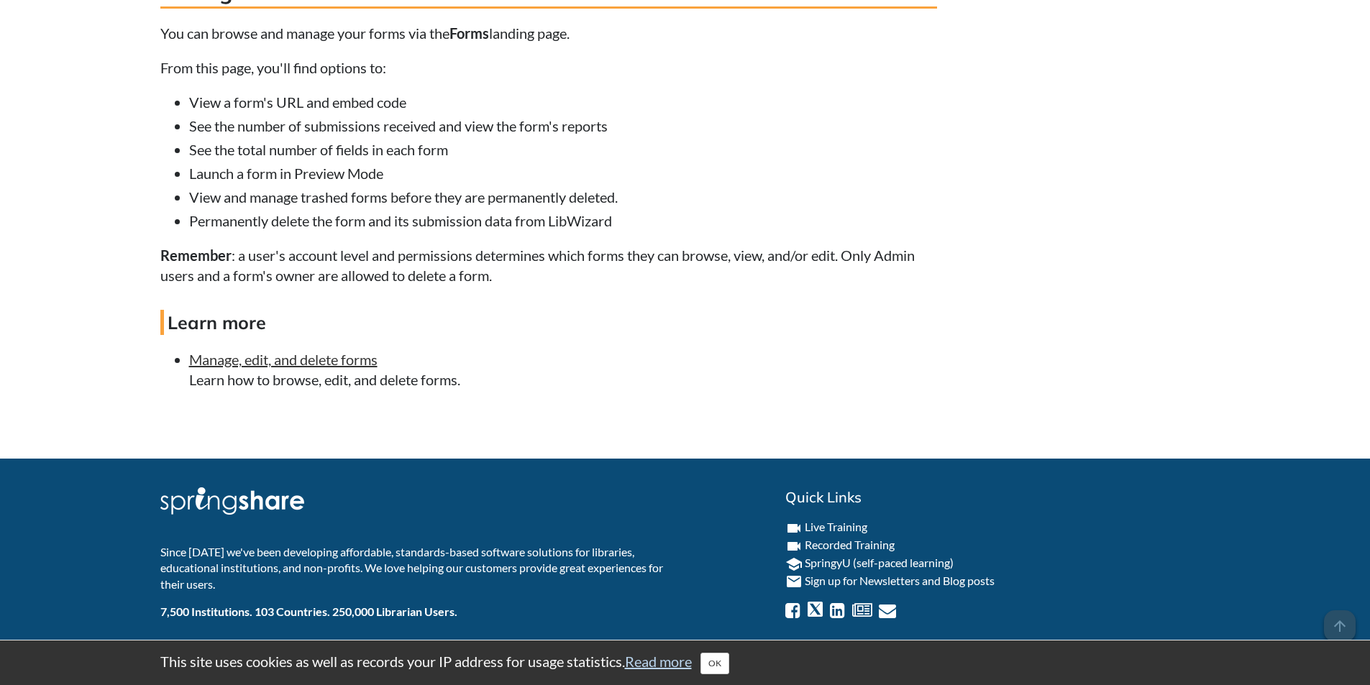
click at [588, 155] on li "See the total number of fields in each form" at bounding box center [563, 150] width 748 height 20
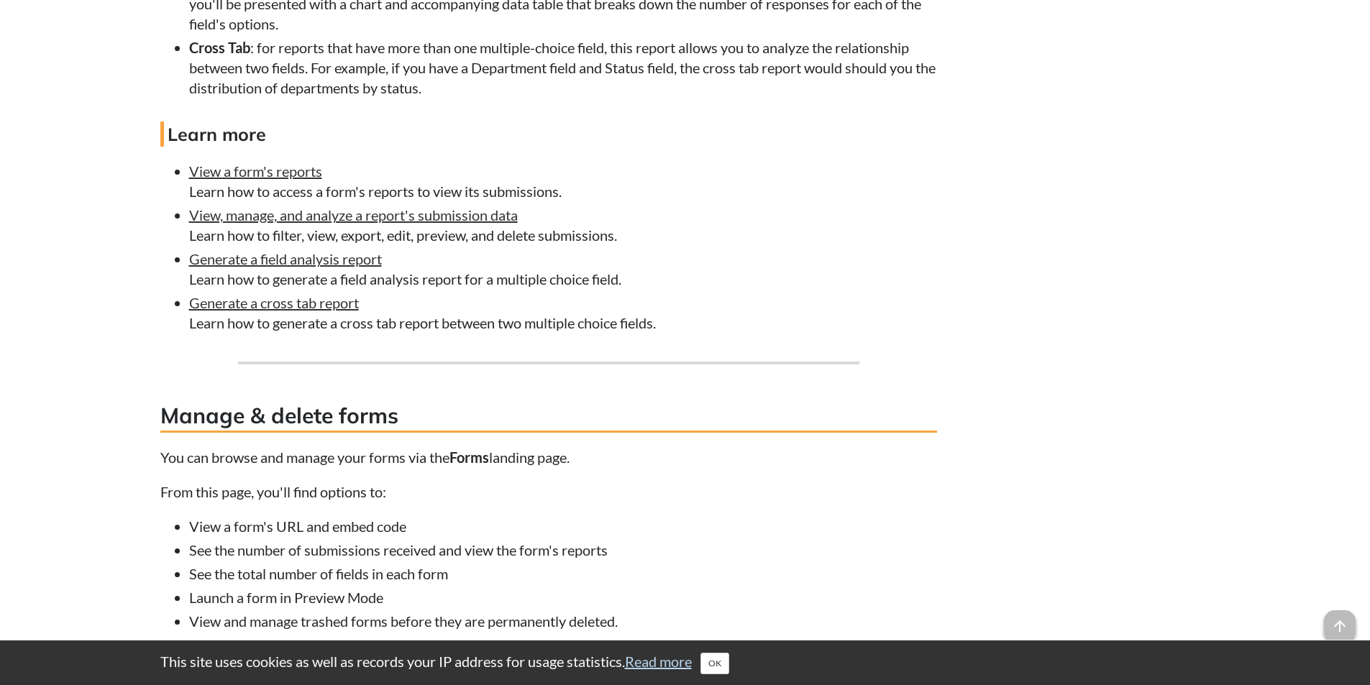
scroll to position [5898, 0]
